Goal: Task Accomplishment & Management: Manage account settings

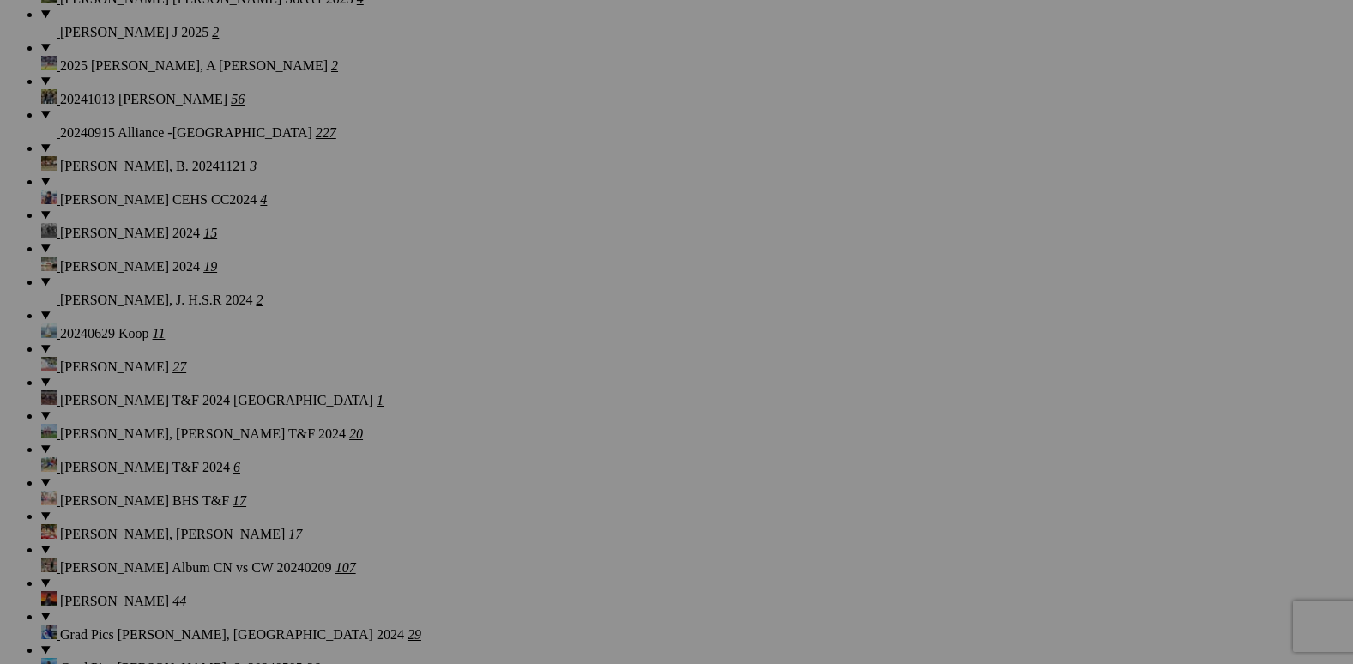
scroll to position [3259, 0]
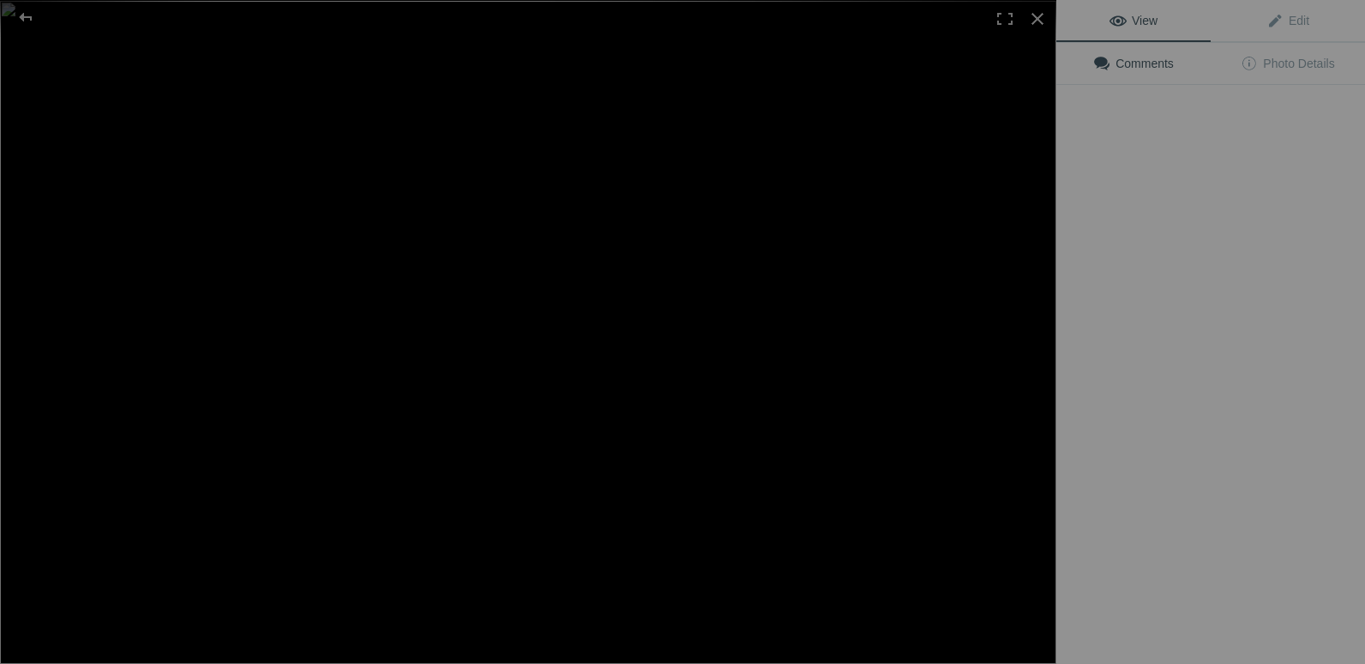
type input "2025 Crossfire Jawbreakers"
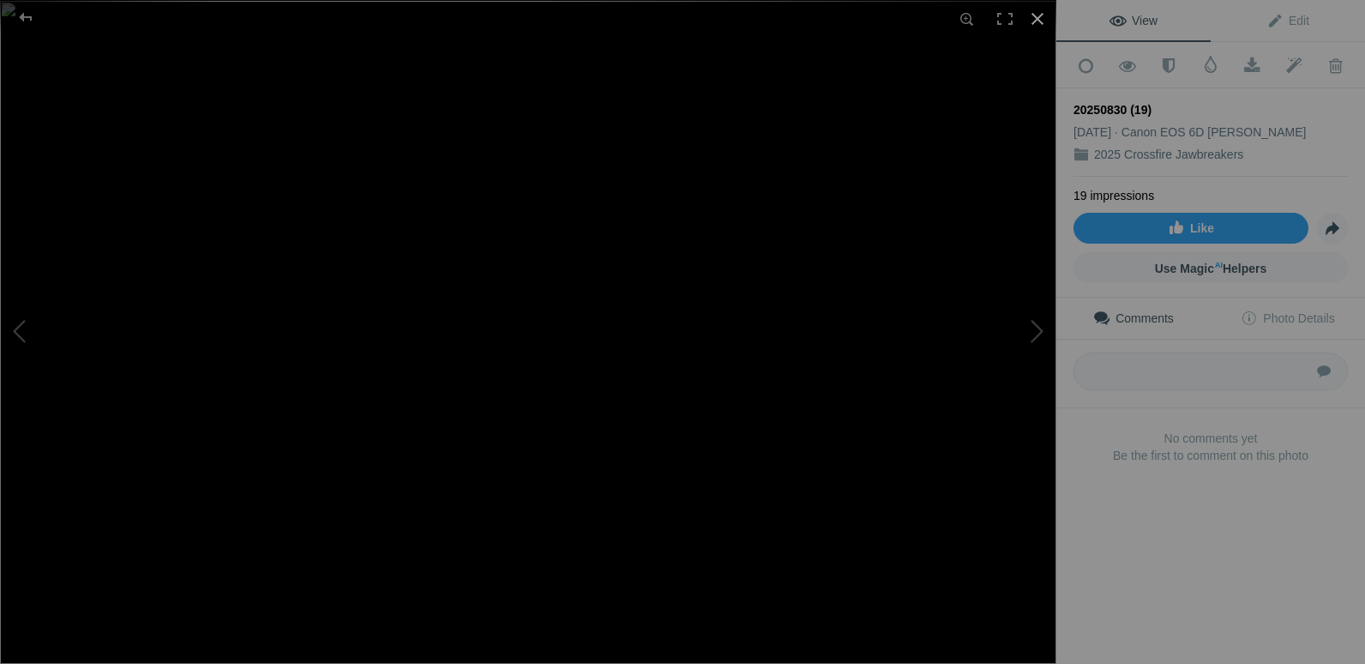
click at [1035, 17] on div at bounding box center [1038, 19] width 38 height 38
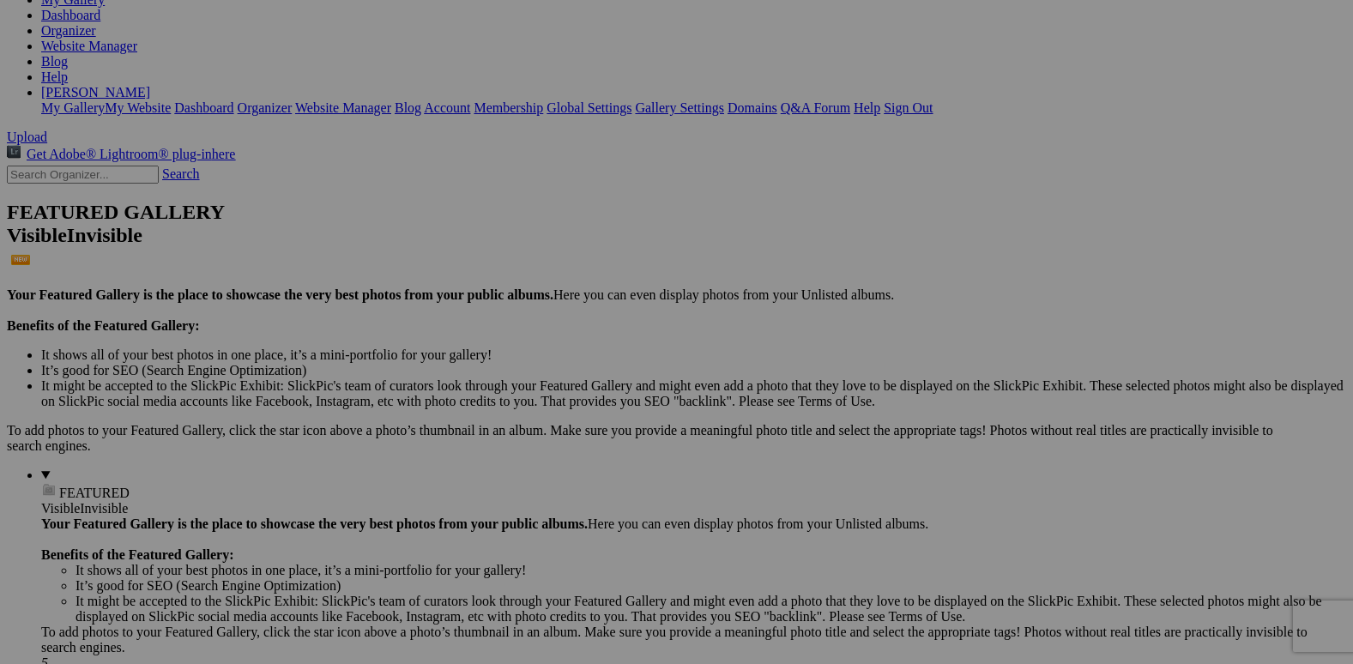
scroll to position [0, 0]
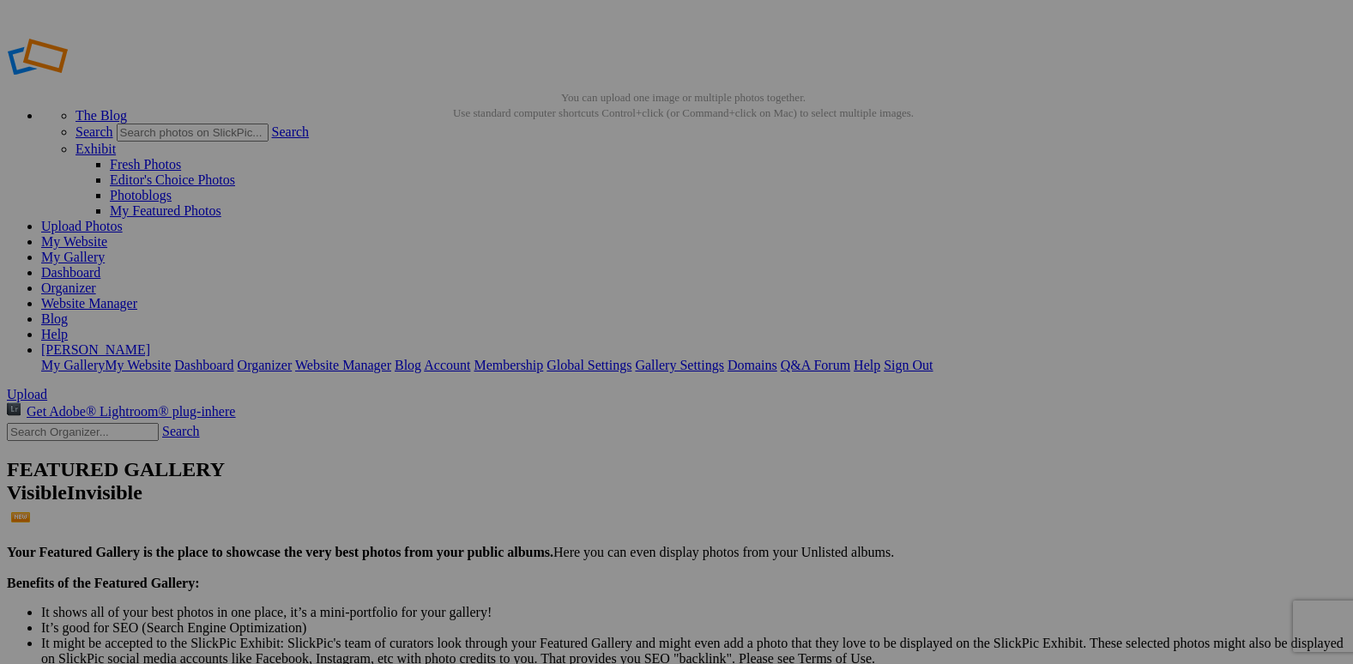
drag, startPoint x: 883, startPoint y: 203, endPoint x: 875, endPoint y: 184, distance: 20.4
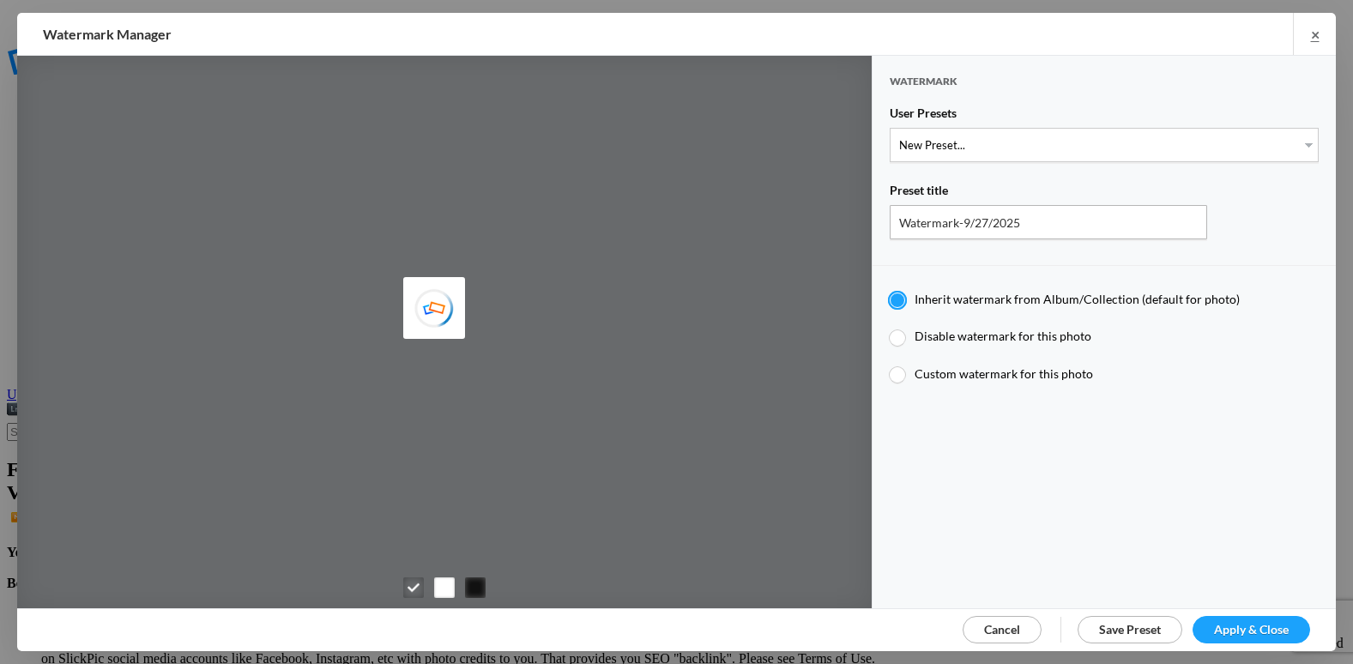
type input "etergensports"
click at [994, 145] on select "New Preset..." at bounding box center [1103, 145] width 429 height 34
select select "1: Object"
click at [889, 128] on select "New Preset... @etergen_sports lower @etergen_sports2 PRINT WATERMARK LOWER" at bounding box center [1103, 145] width 429 height 34
type input "@etergen_sports lower"
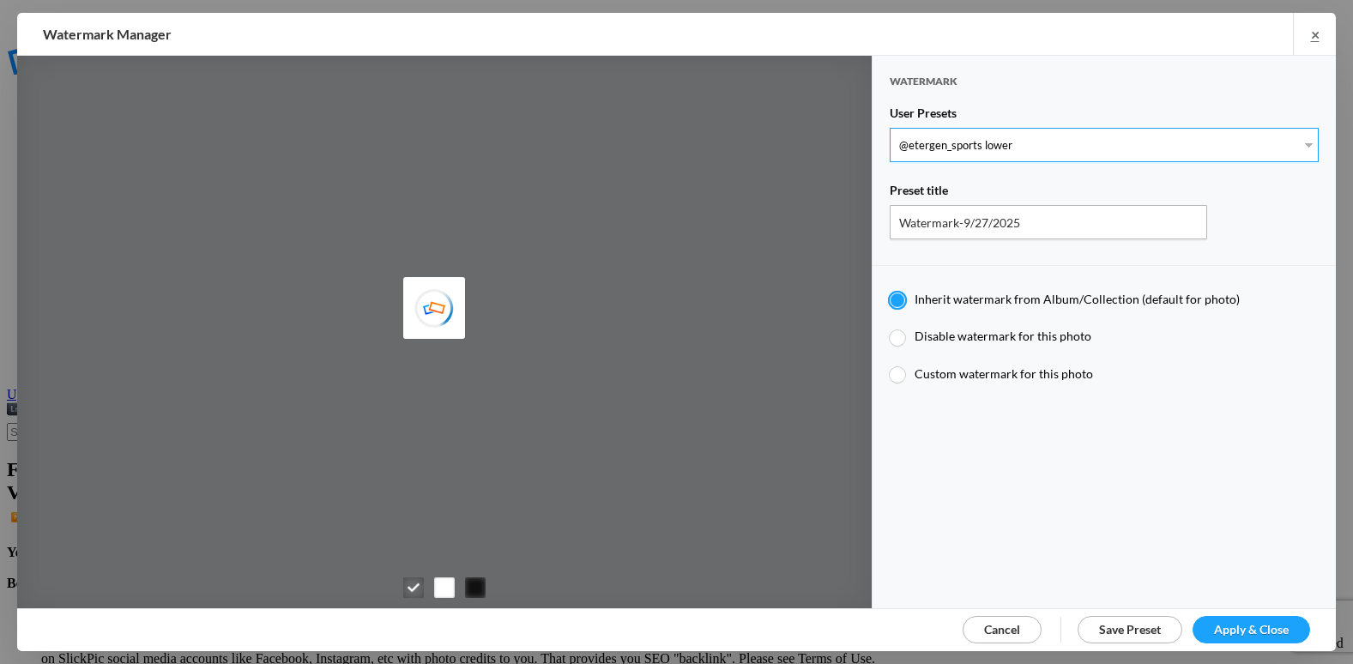
radio input "false"
radio input "true"
type input "@etergen_sports"
type input "0.25"
type input "128"
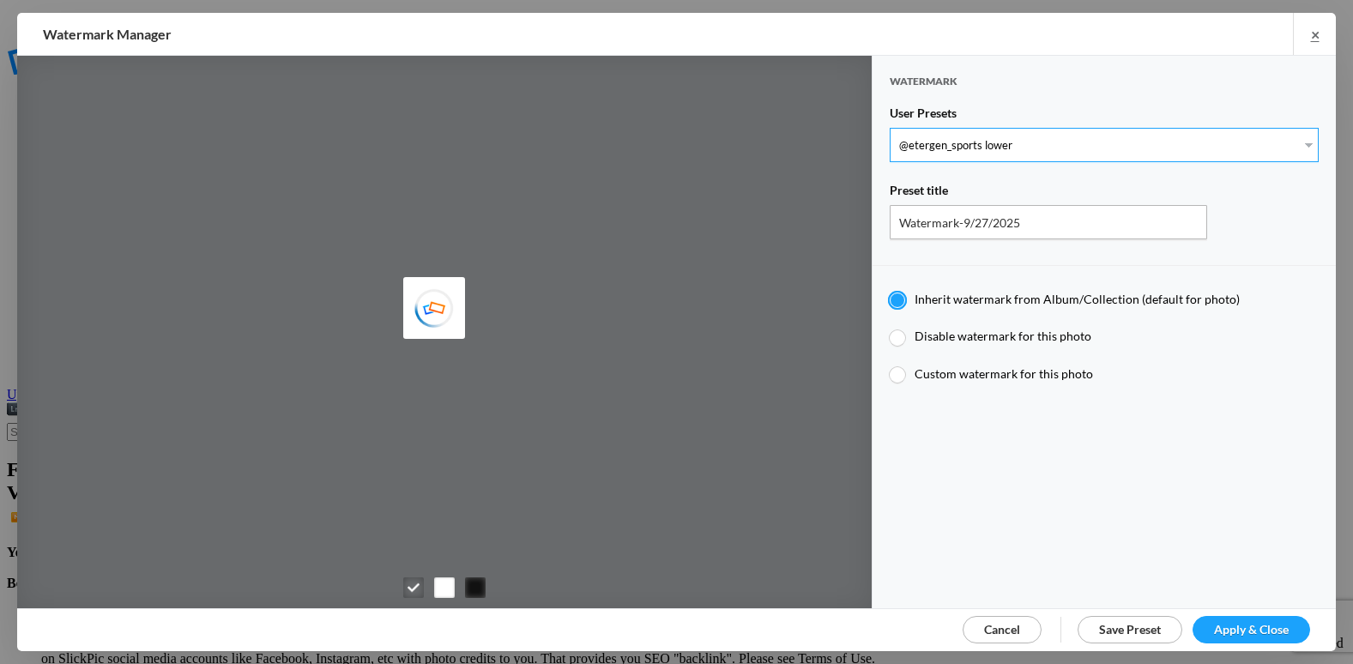
radio input "true"
type input "0"
type input "15"
radio input "false"
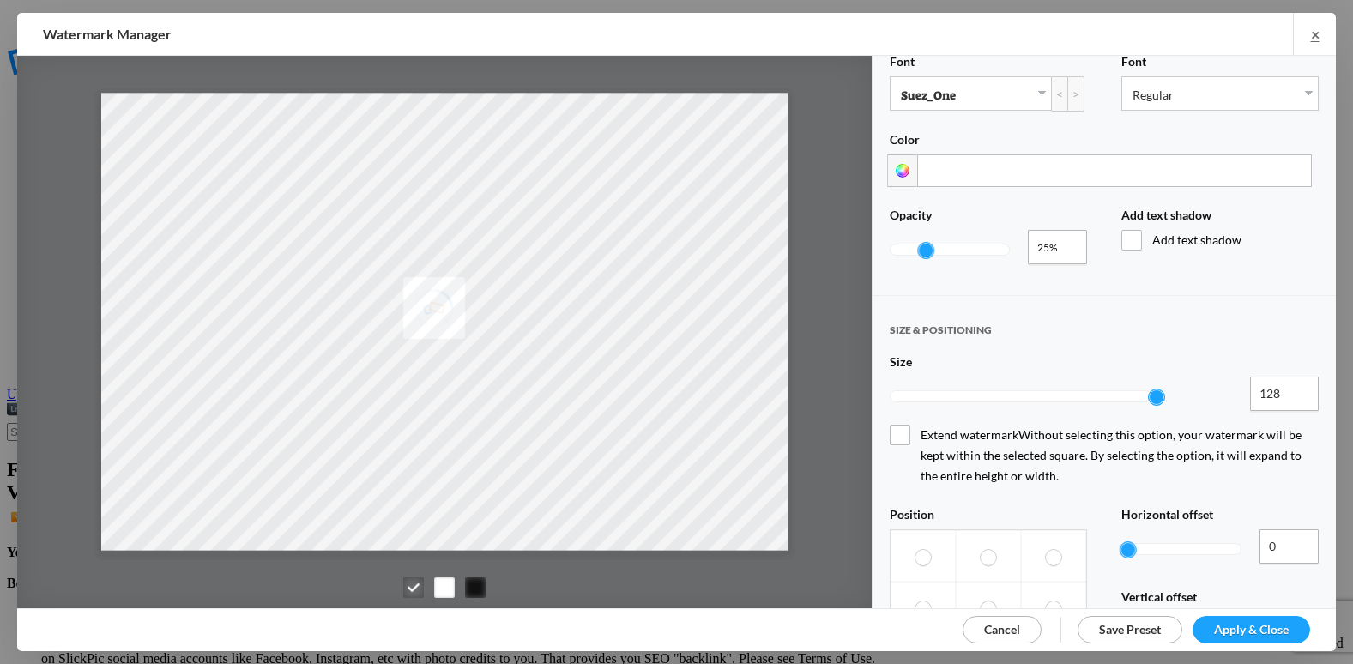
scroll to position [772, 0]
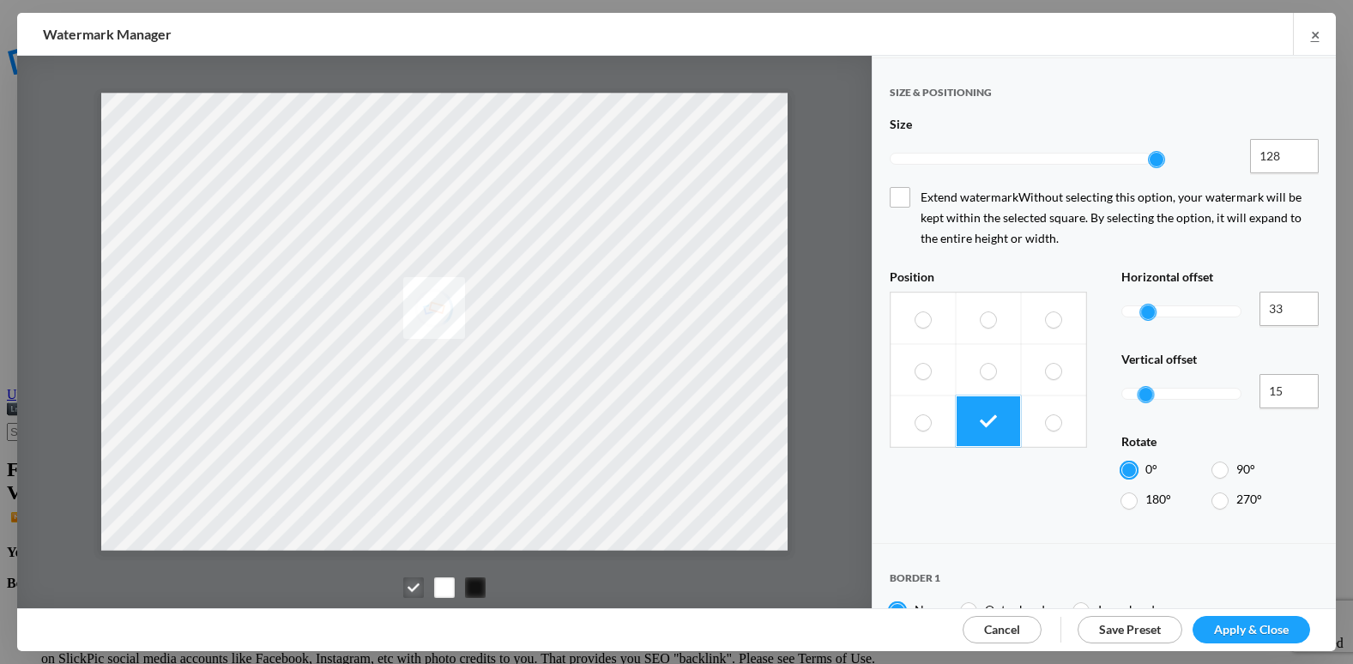
drag, startPoint x: 1139, startPoint y: 258, endPoint x: 1157, endPoint y: 260, distance: 18.1
click at [1157, 292] on div at bounding box center [1181, 311] width 120 height 39
type input "51"
drag, startPoint x: 1157, startPoint y: 251, endPoint x: 1175, endPoint y: 254, distance: 18.2
click at [1177, 304] on div at bounding box center [1168, 311] width 15 height 15
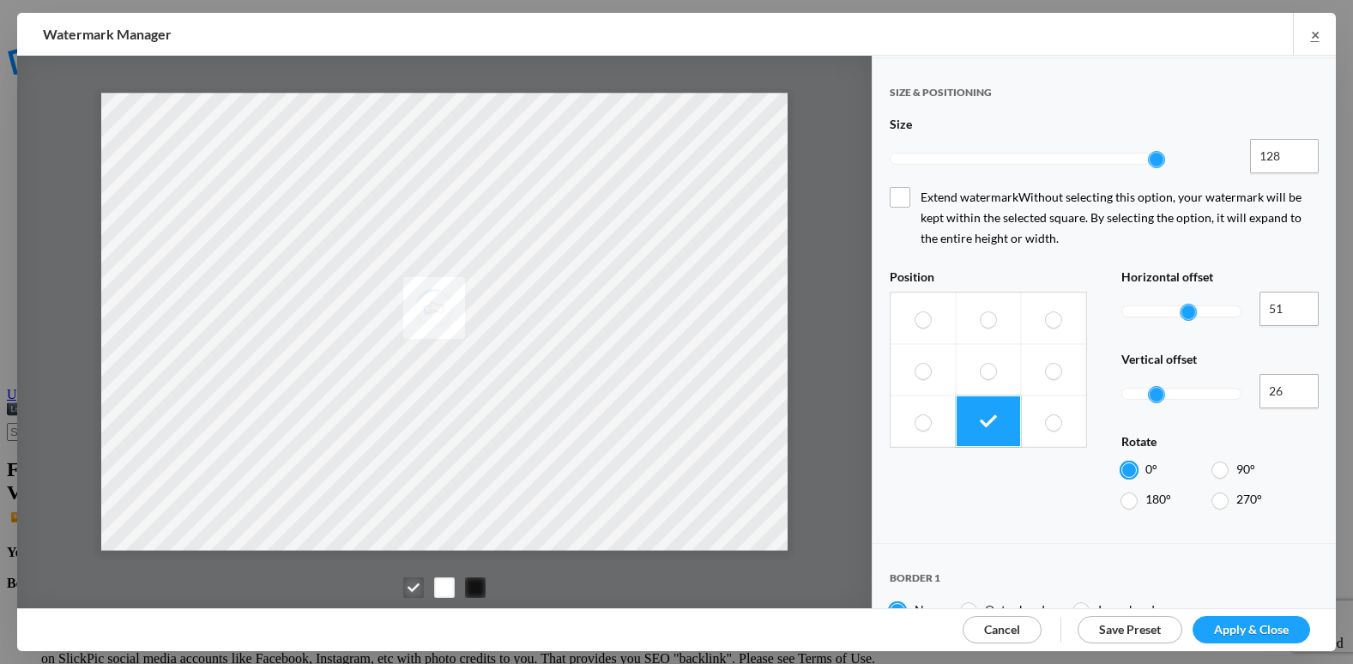
type input "27"
drag, startPoint x: 1141, startPoint y: 329, endPoint x: 1154, endPoint y: 329, distance: 13.7
click at [1154, 387] on div at bounding box center [1155, 394] width 15 height 15
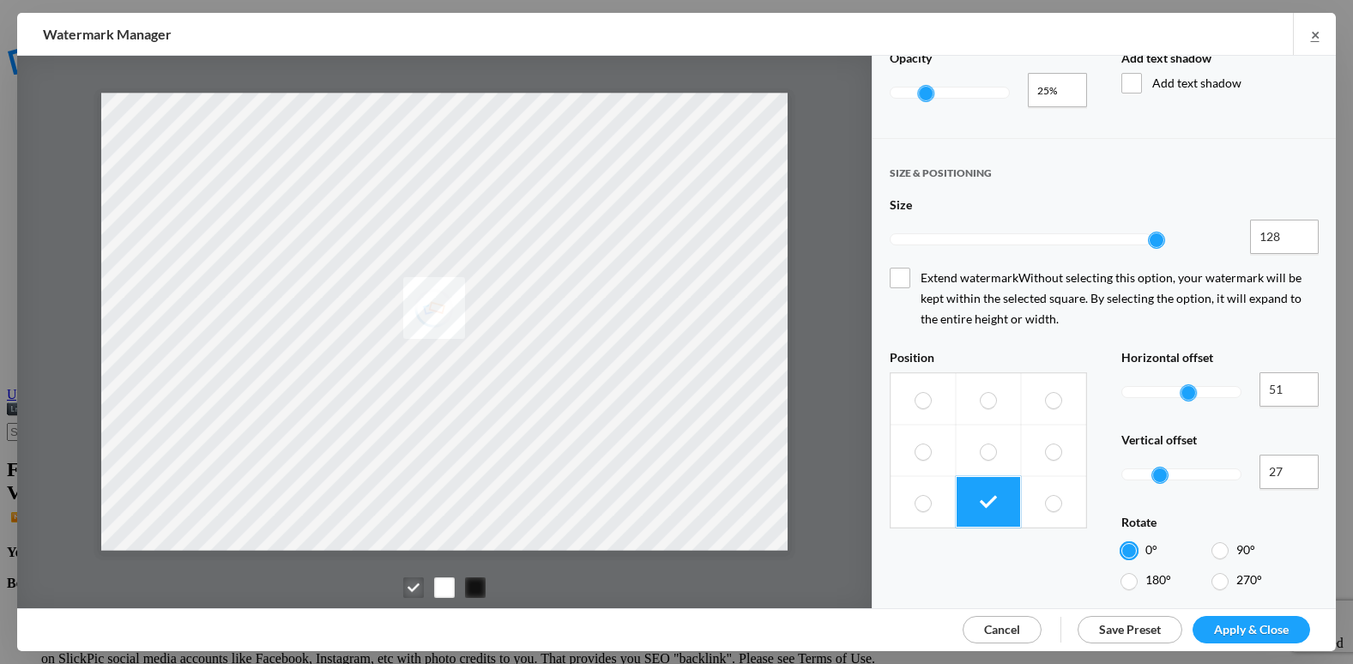
scroll to position [429, 0]
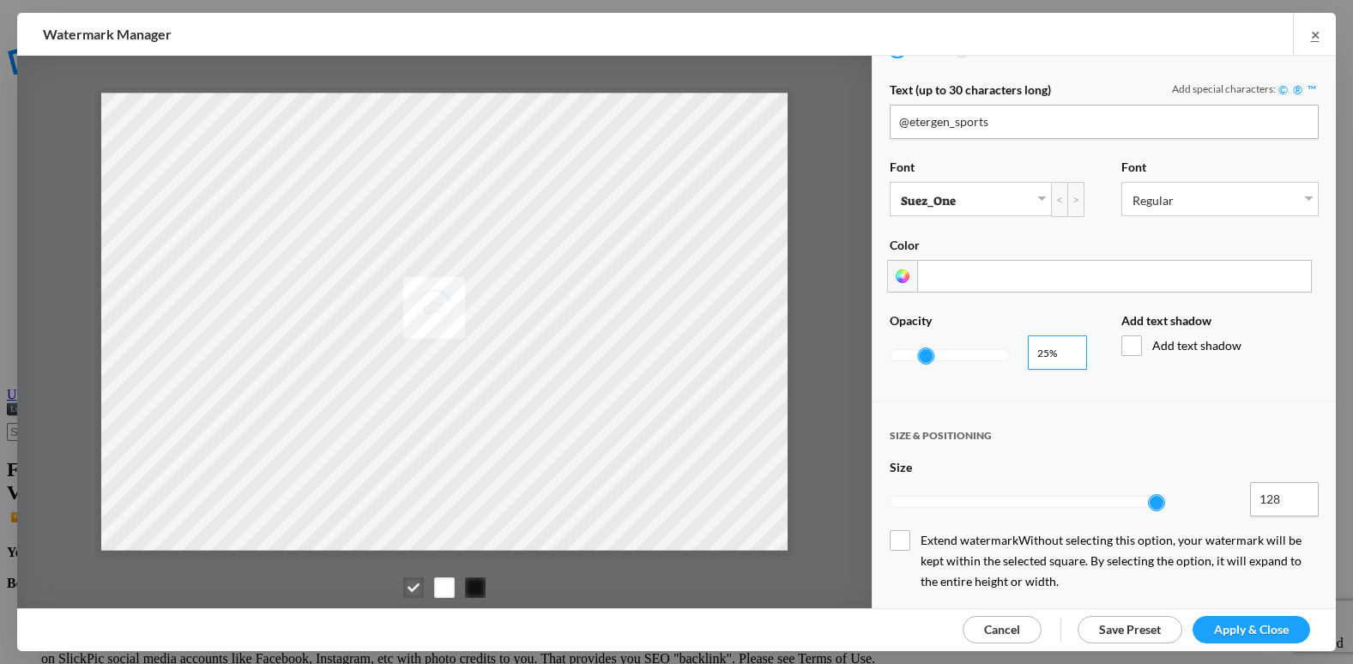
click at [1064, 341] on input "0.26" at bounding box center [1057, 352] width 59 height 34
type input "0.27"
click at [1064, 341] on input "0.27" at bounding box center [1057, 352] width 59 height 34
click at [1226, 624] on span "Apply & Close" at bounding box center [1251, 629] width 75 height 15
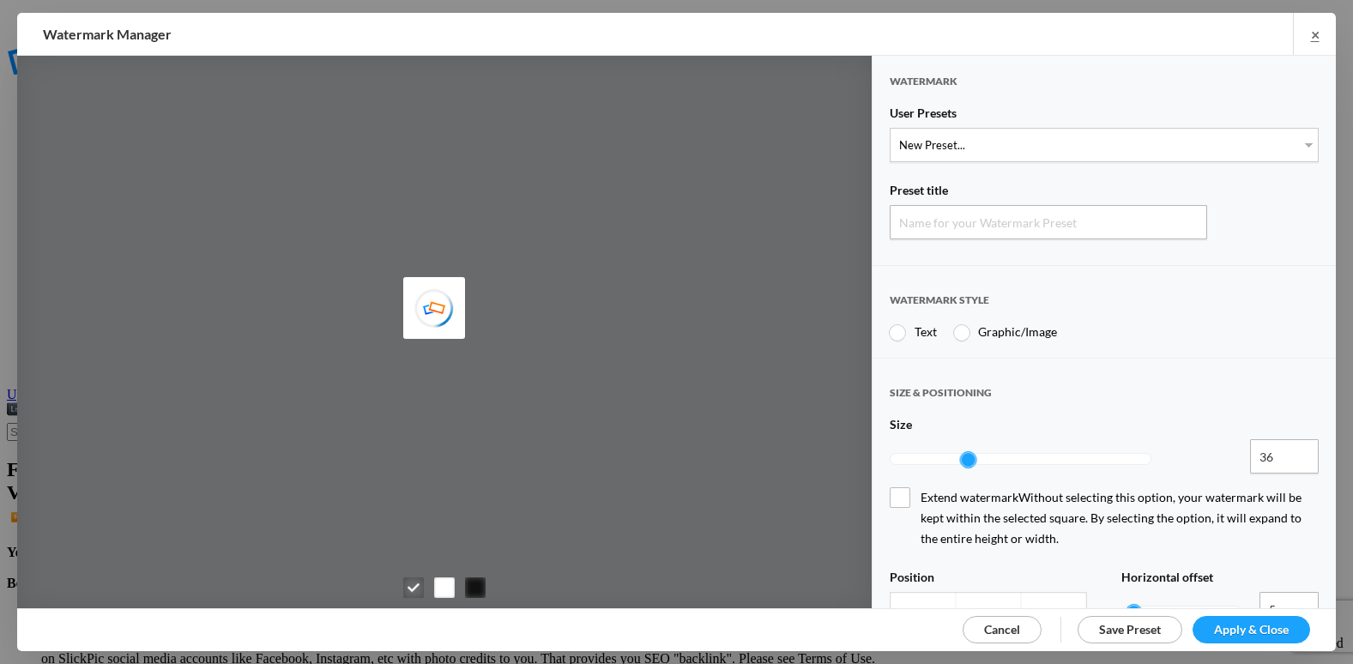
type input "Watermark-9/27/2025"
radio input "true"
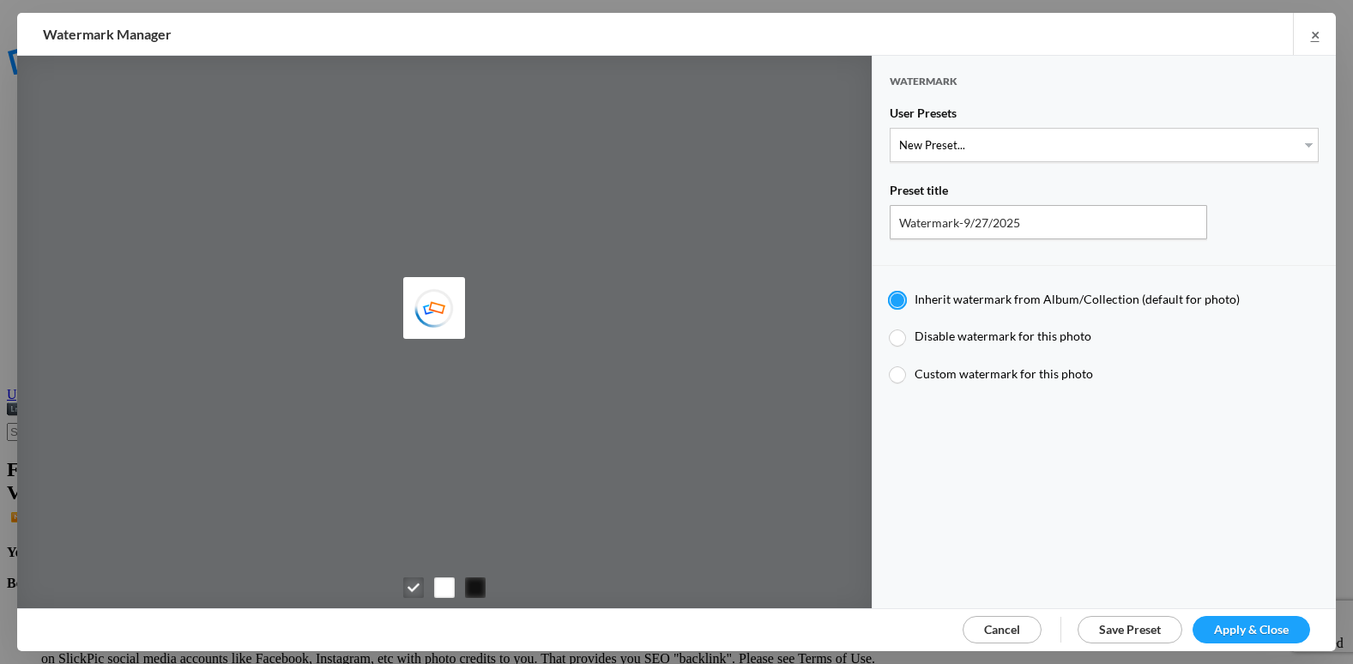
type input "etergensports"
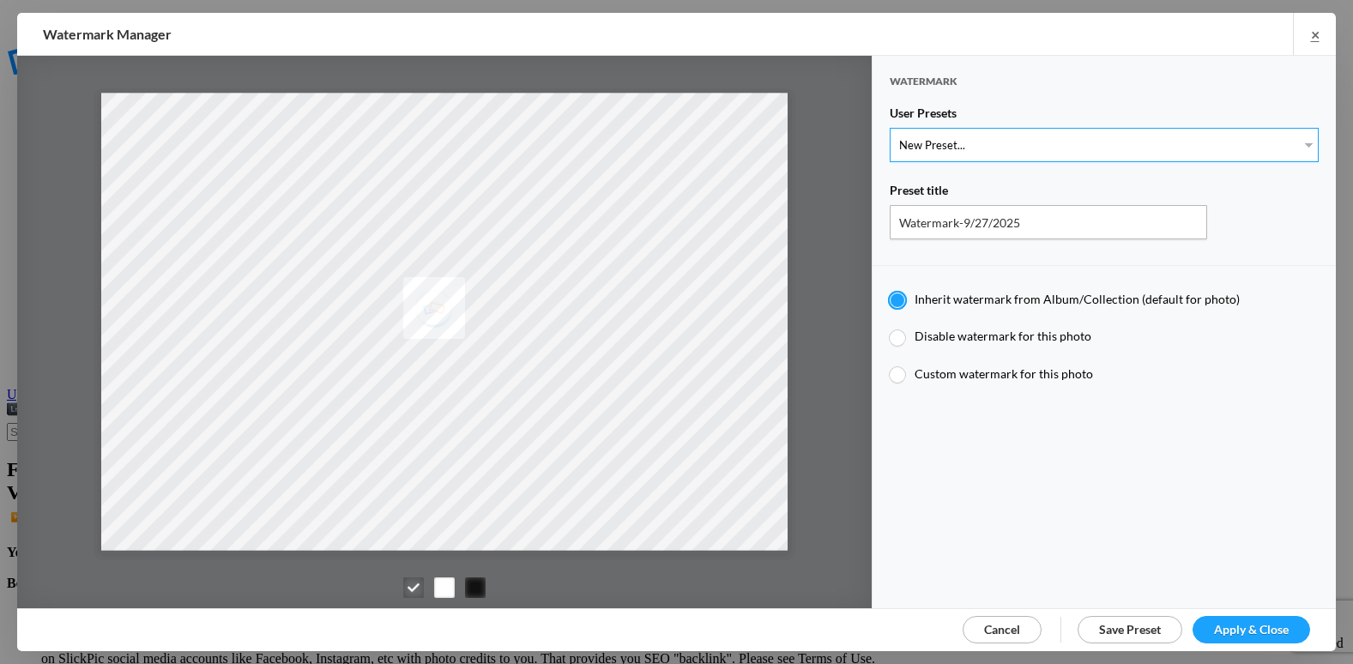
click at [1009, 148] on select "New Preset... @etergen_sports lower @etergen_sports2 PRINT WATERMARK LOWER" at bounding box center [1103, 145] width 429 height 34
select select "1: Object"
click at [889, 128] on select "New Preset... @etergen_sports lower @etergen_sports2 PRINT WATERMARK LOWER" at bounding box center [1103, 145] width 429 height 34
type input "@etergen_sports lower"
type input "@etergen_sports"
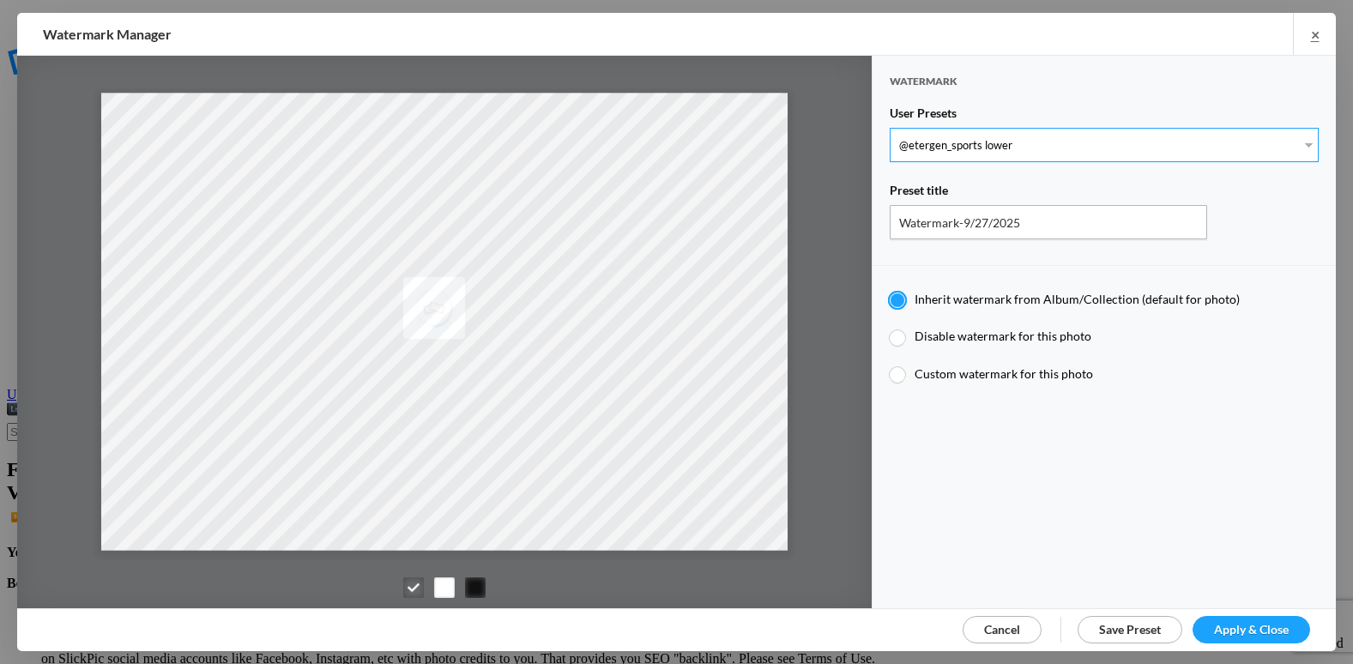
type input "0.25"
type input "128"
radio input "true"
type input "0"
type input "15"
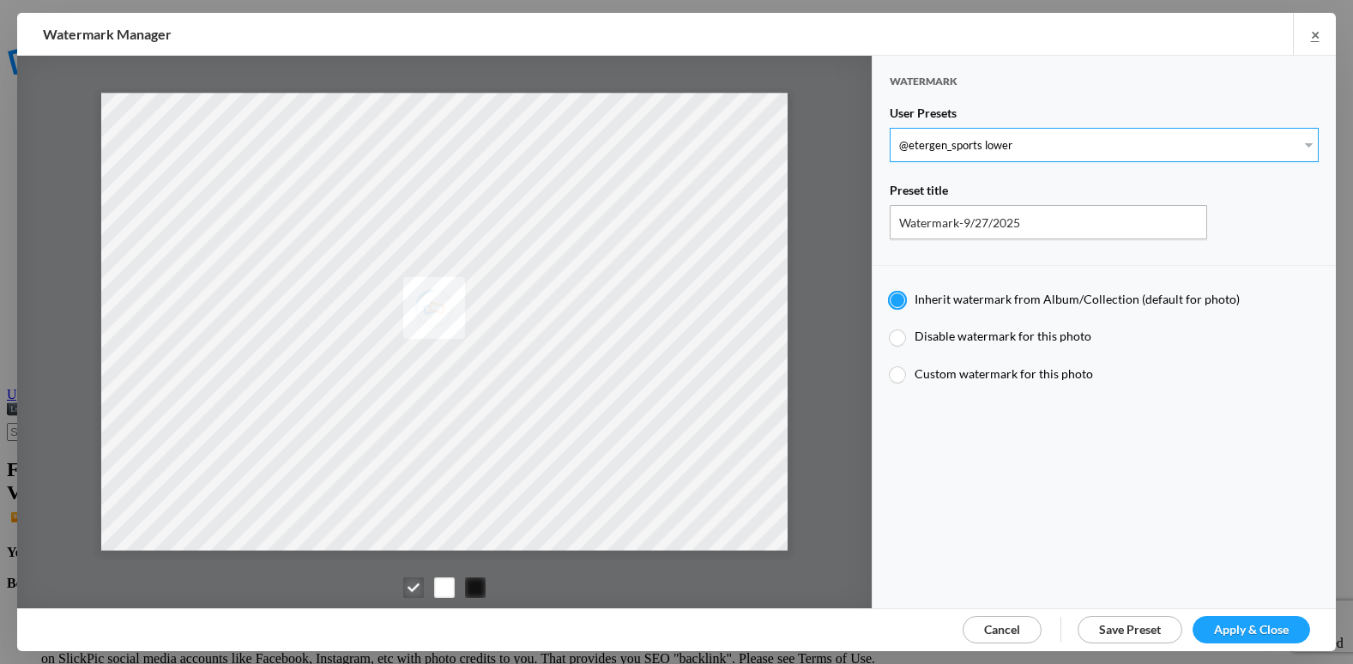
radio input "false"
radio input "true"
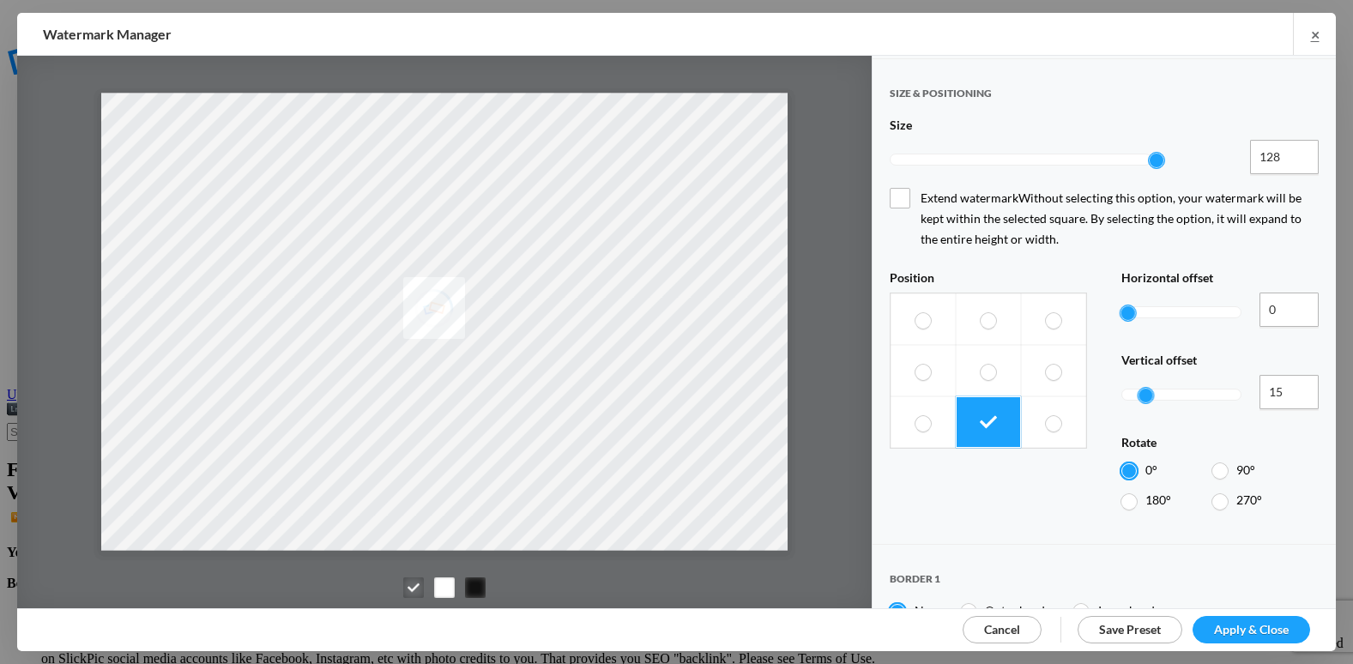
scroll to position [772, 0]
drag, startPoint x: 1122, startPoint y: 253, endPoint x: 1146, endPoint y: 257, distance: 24.4
click at [1146, 292] on div at bounding box center [1181, 311] width 120 height 39
drag, startPoint x: 1148, startPoint y: 251, endPoint x: 1175, endPoint y: 256, distance: 27.1
click at [1169, 304] on div at bounding box center [1161, 311] width 15 height 15
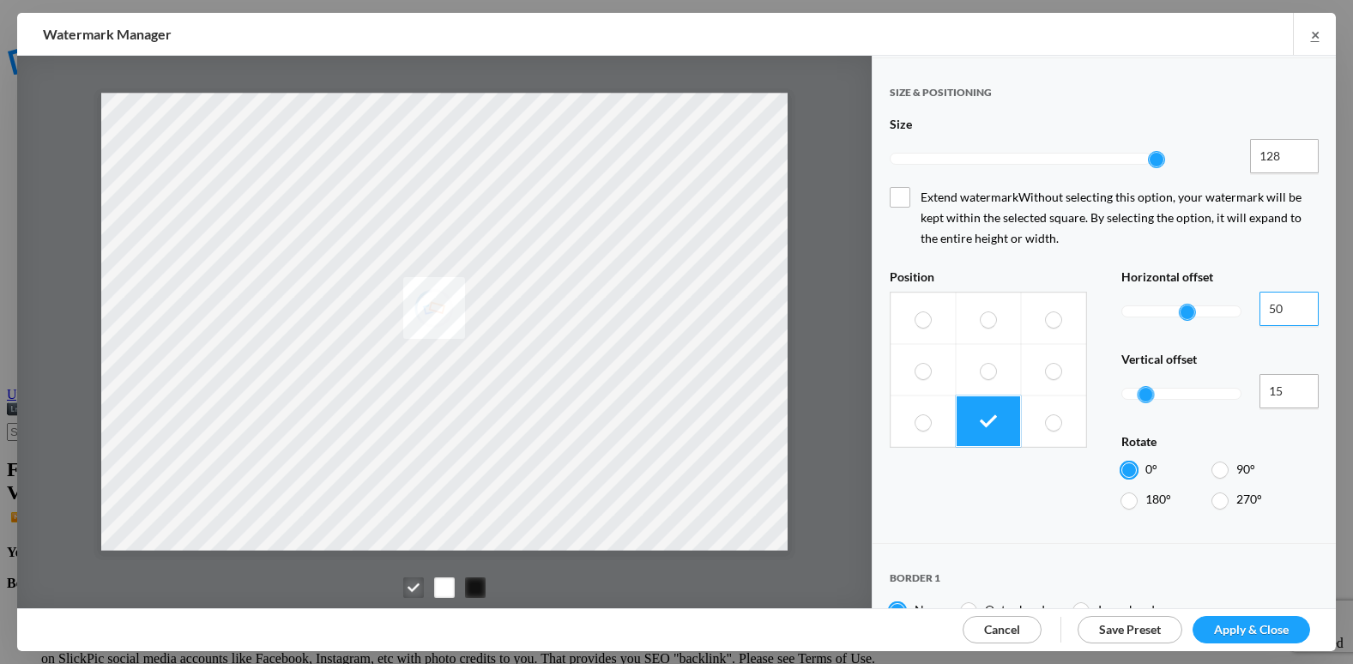
click at [1291, 292] on input "50" at bounding box center [1288, 309] width 59 height 34
click at [1291, 292] on input "51" at bounding box center [1288, 309] width 59 height 34
click at [1291, 292] on input "52" at bounding box center [1288, 309] width 59 height 34
click at [1291, 292] on input "53" at bounding box center [1288, 309] width 59 height 34
type input "54"
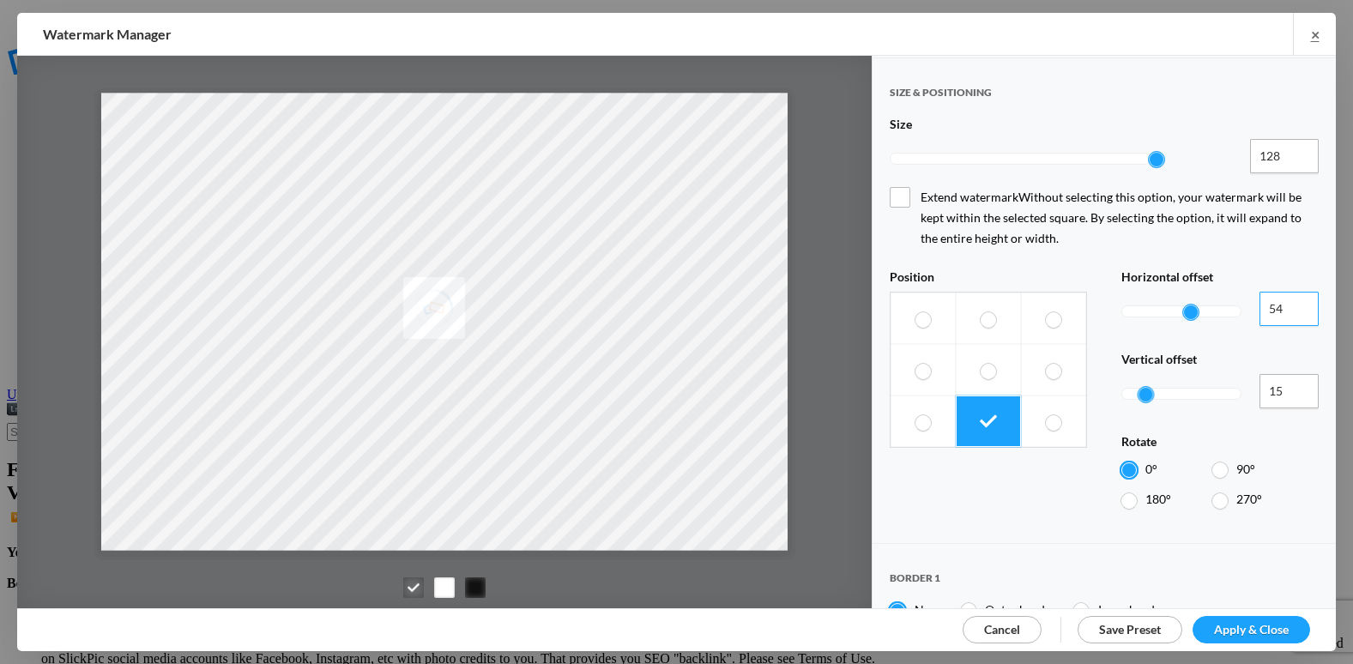
click at [1291, 292] on input "54" at bounding box center [1288, 309] width 59 height 34
click at [1290, 374] on input "16" at bounding box center [1288, 391] width 59 height 34
click at [1290, 374] on input "17" at bounding box center [1288, 391] width 59 height 34
click at [1290, 374] on input "18" at bounding box center [1288, 391] width 59 height 34
click at [1290, 374] on input "19" at bounding box center [1288, 391] width 59 height 34
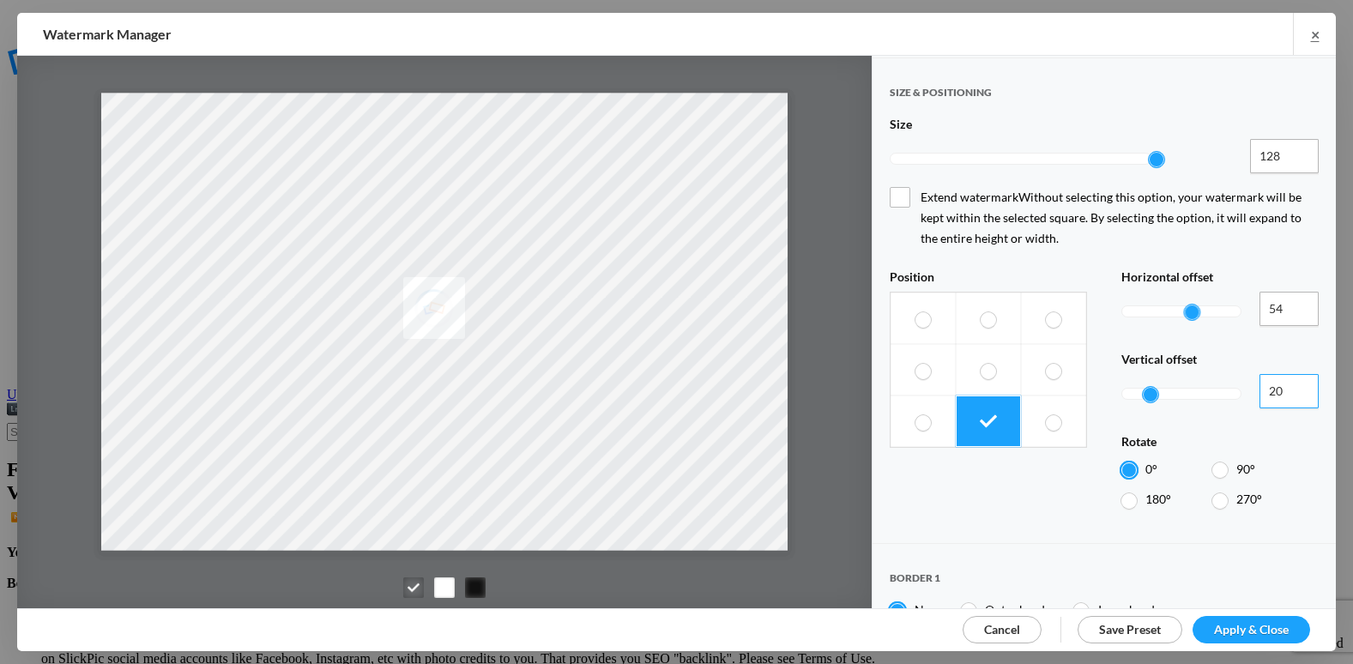
type input "20"
click at [1290, 374] on input "20" at bounding box center [1288, 391] width 59 height 34
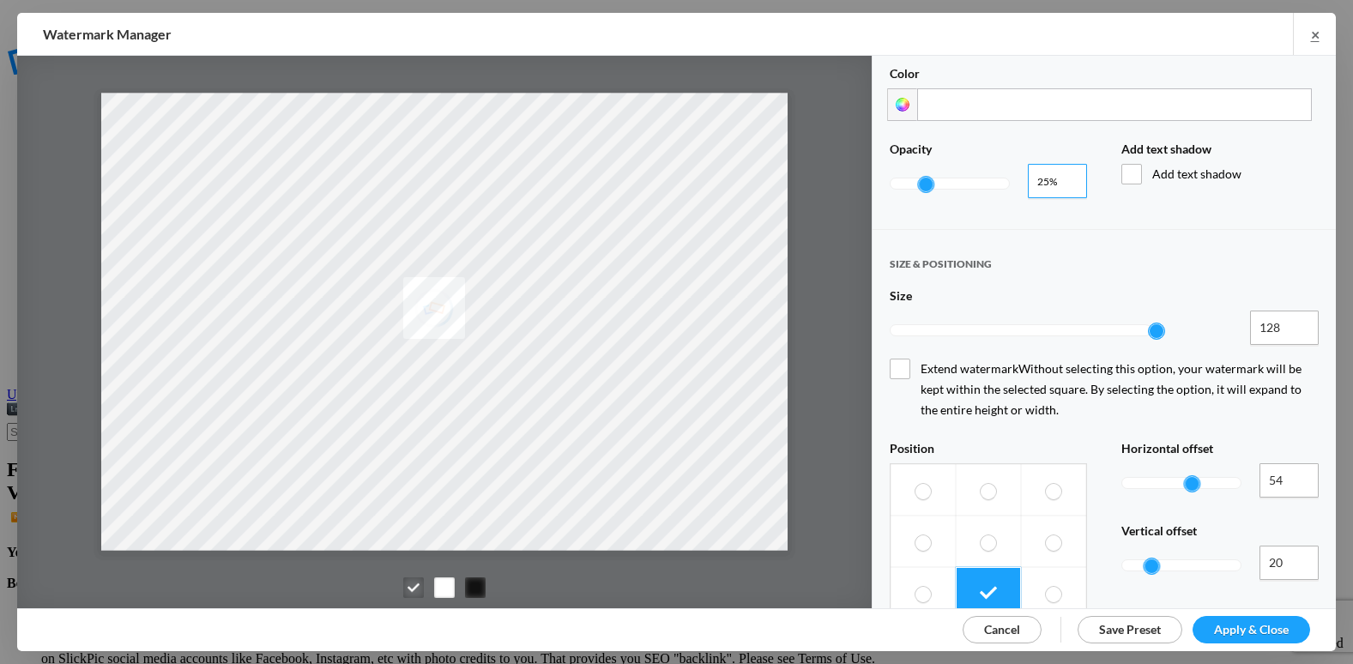
click at [1064, 171] on input "0.26" at bounding box center [1057, 181] width 59 height 34
type input "0.27"
click at [1064, 171] on input "0.27" at bounding box center [1057, 181] width 59 height 34
click at [1256, 624] on span "Apply & Close" at bounding box center [1251, 629] width 75 height 15
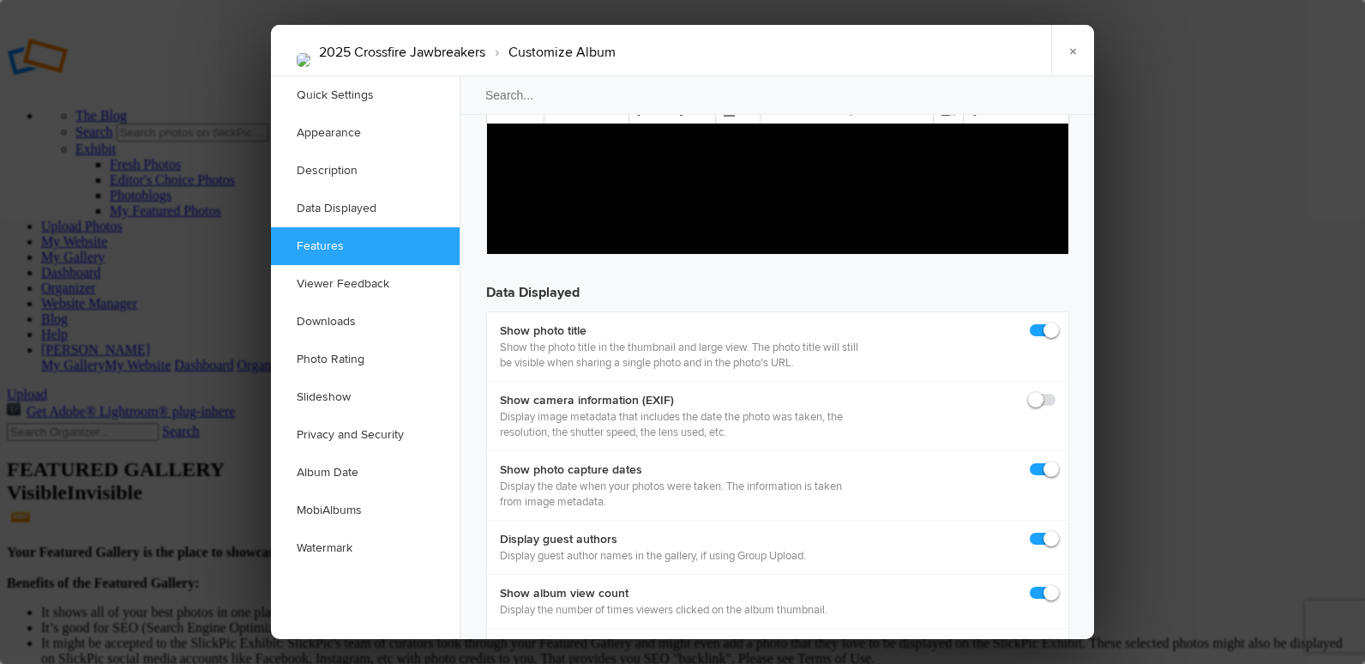
scroll to position [2230, 0]
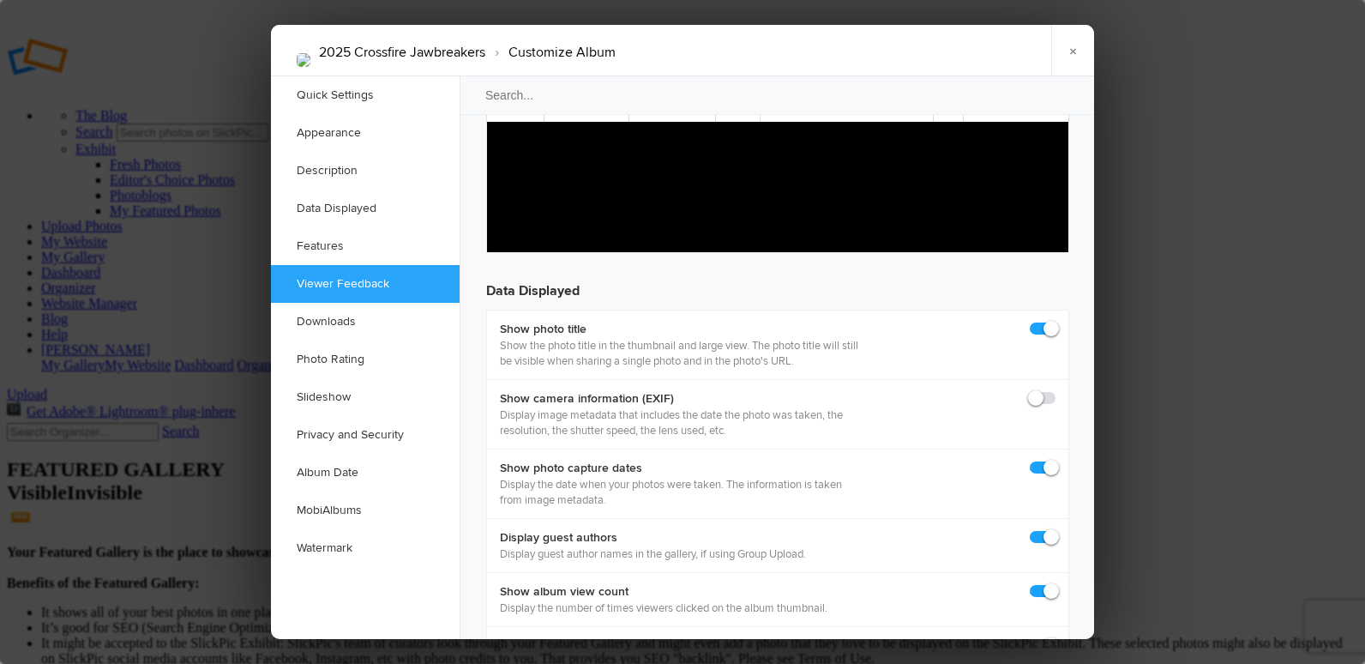
checkbox input "false"
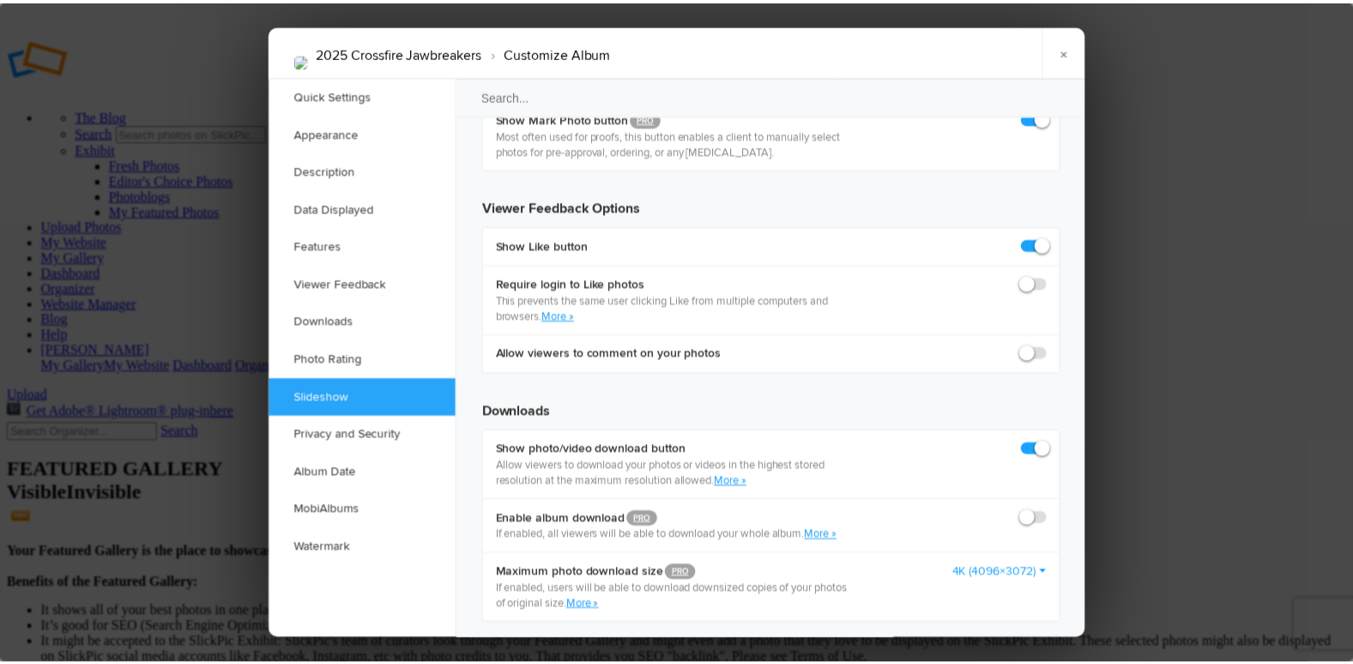
scroll to position [3173, 0]
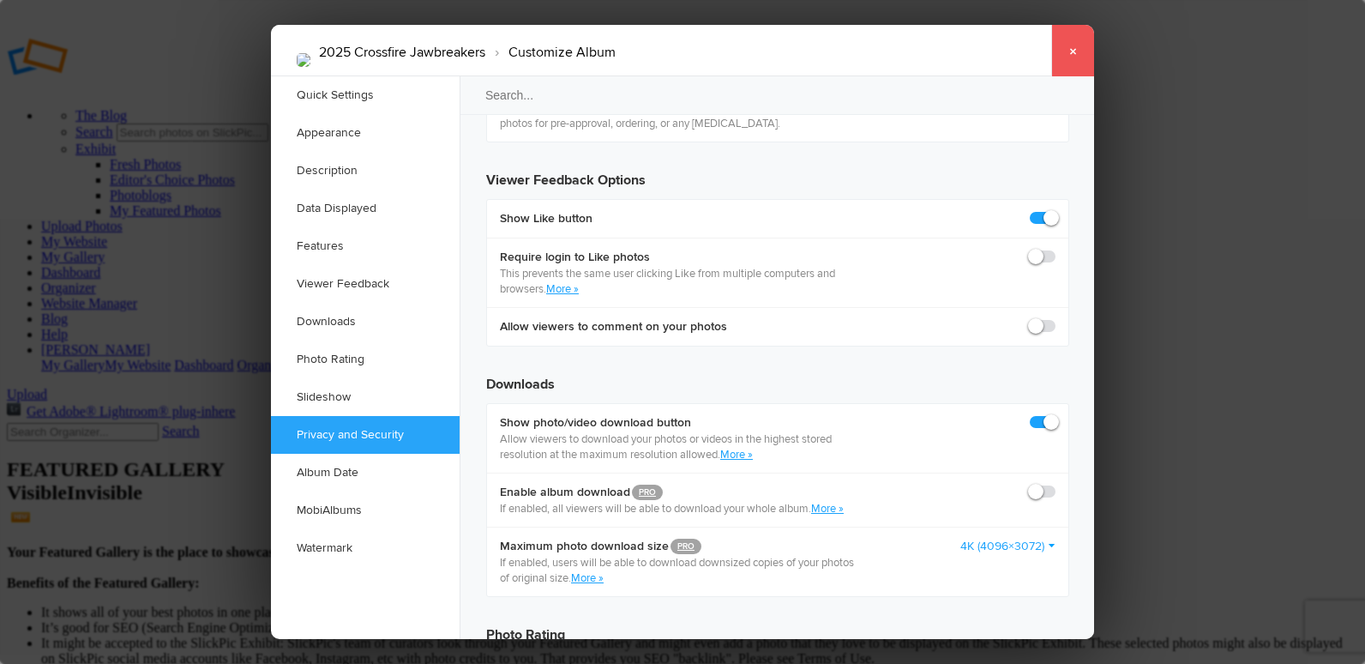
click at [1066, 57] on link "×" at bounding box center [1073, 50] width 43 height 51
